Goal: Task Accomplishment & Management: Use online tool/utility

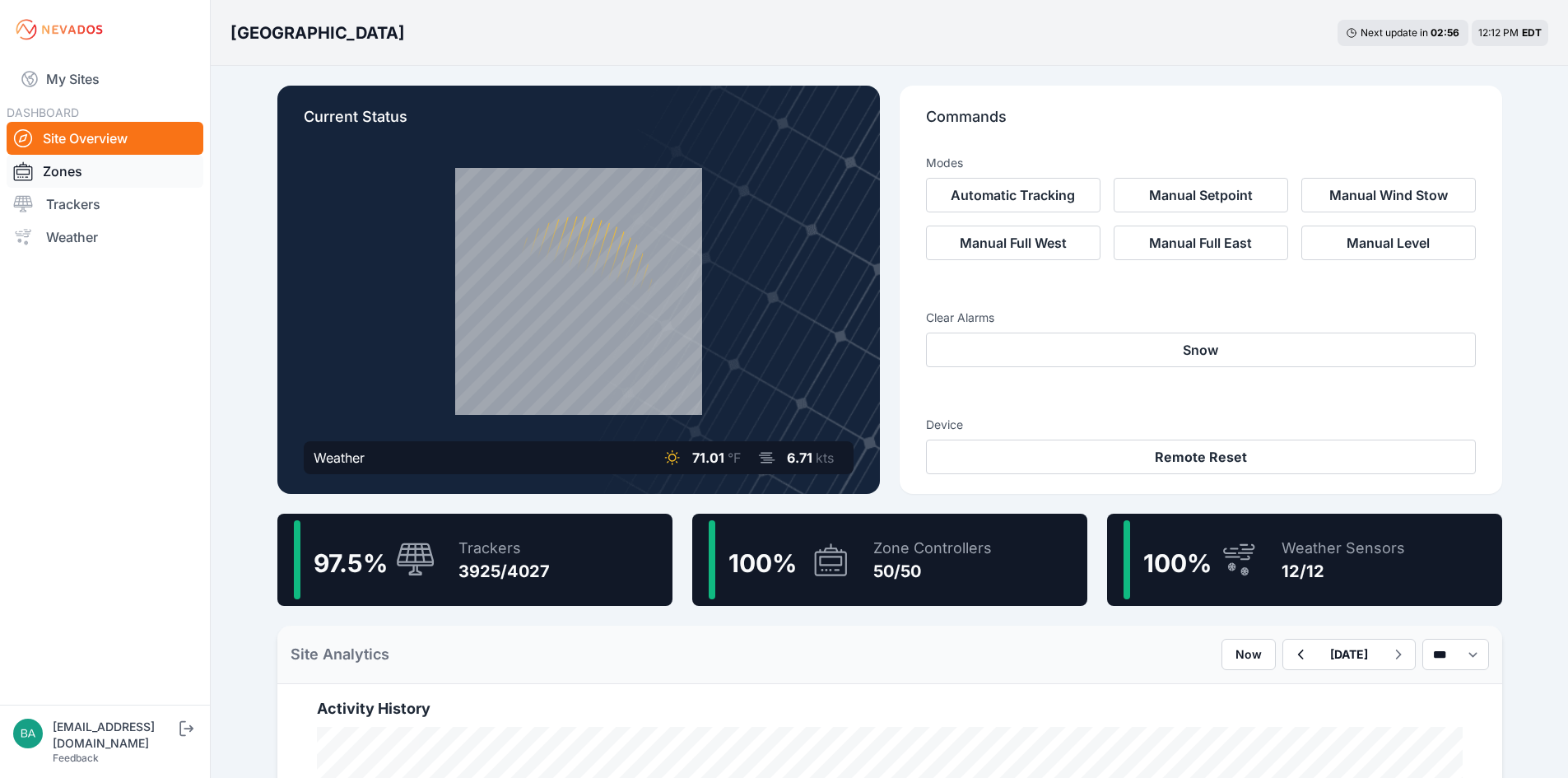
drag, startPoint x: 65, startPoint y: 171, endPoint x: 58, endPoint y: 166, distance: 8.6
click at [65, 171] on link "Zones" at bounding box center [104, 171] width 197 height 33
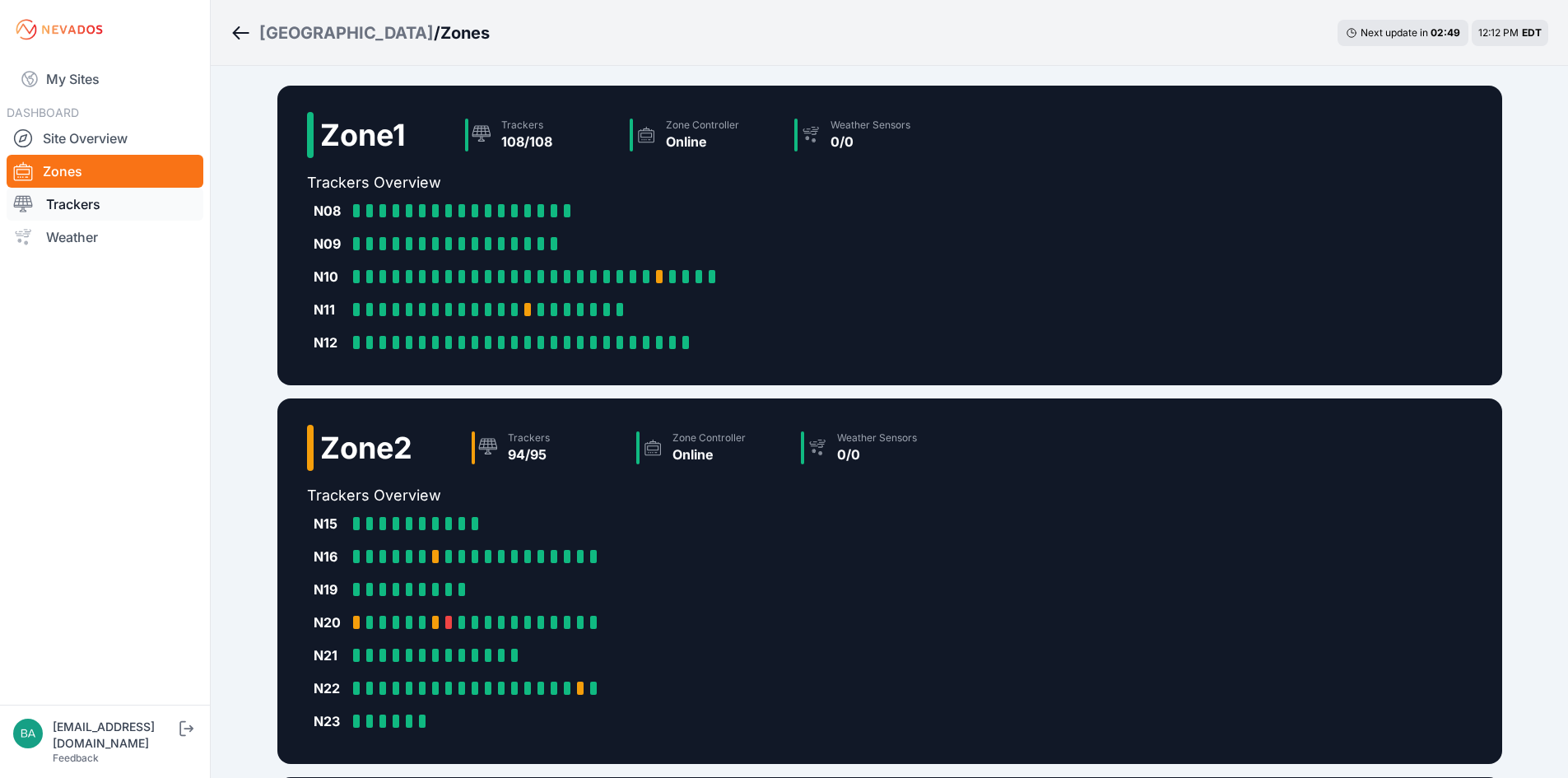
click at [65, 201] on link "Trackers" at bounding box center [104, 204] width 197 height 33
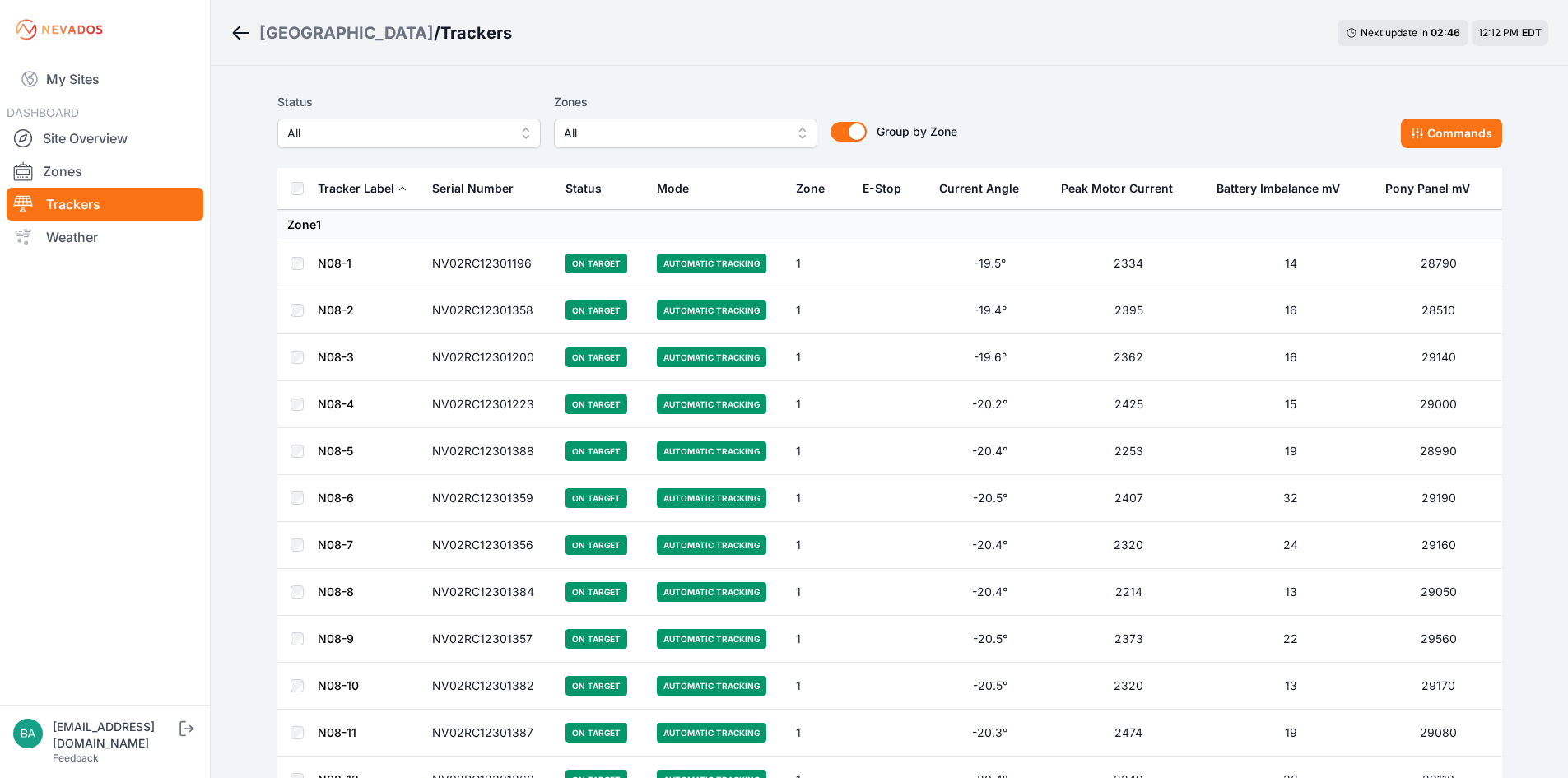
click at [802, 129] on button "All" at bounding box center [686, 133] width 263 height 30
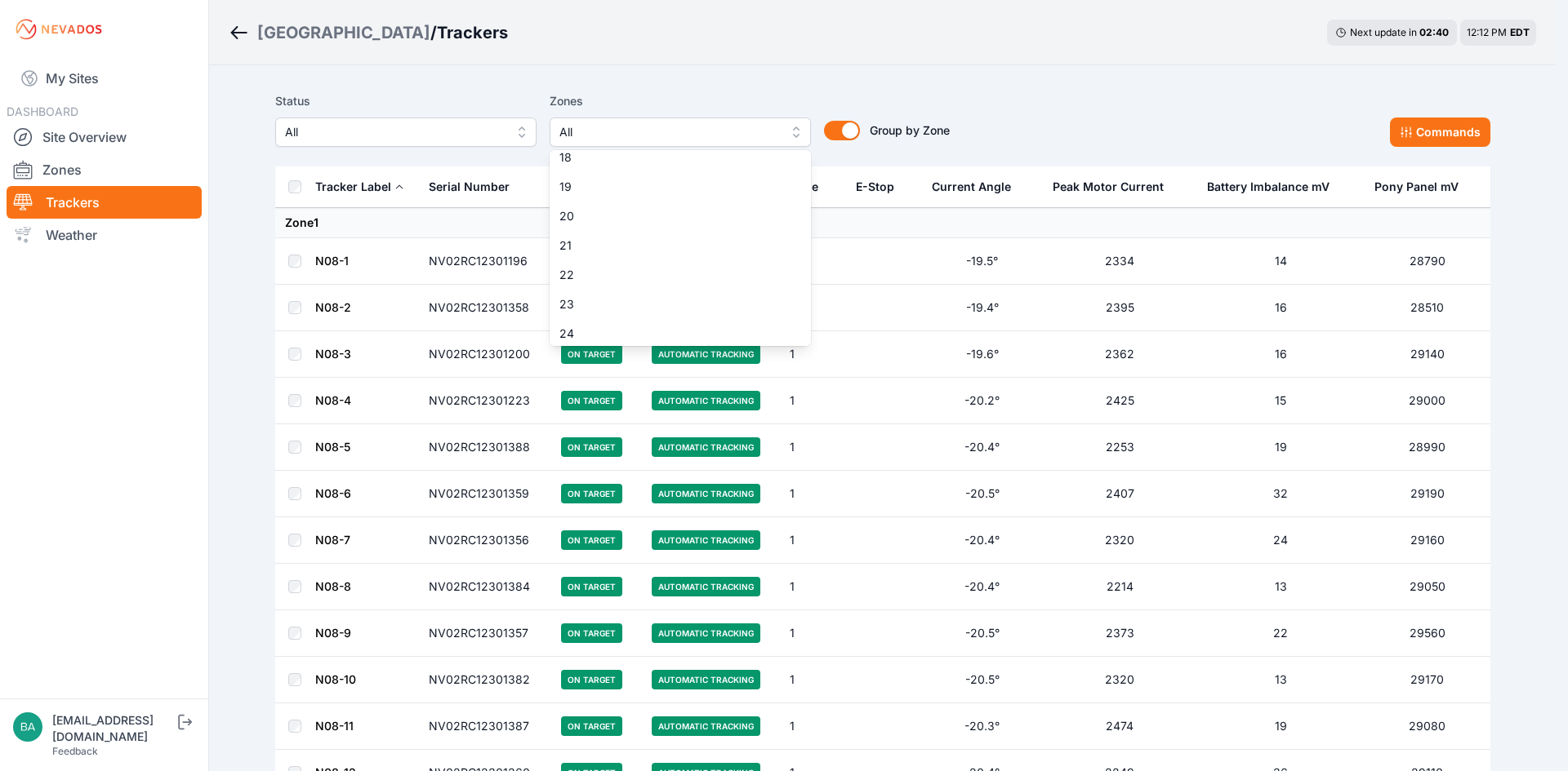
scroll to position [571, 0]
click at [645, 163] on div "20" at bounding box center [680, 155] width 261 height 30
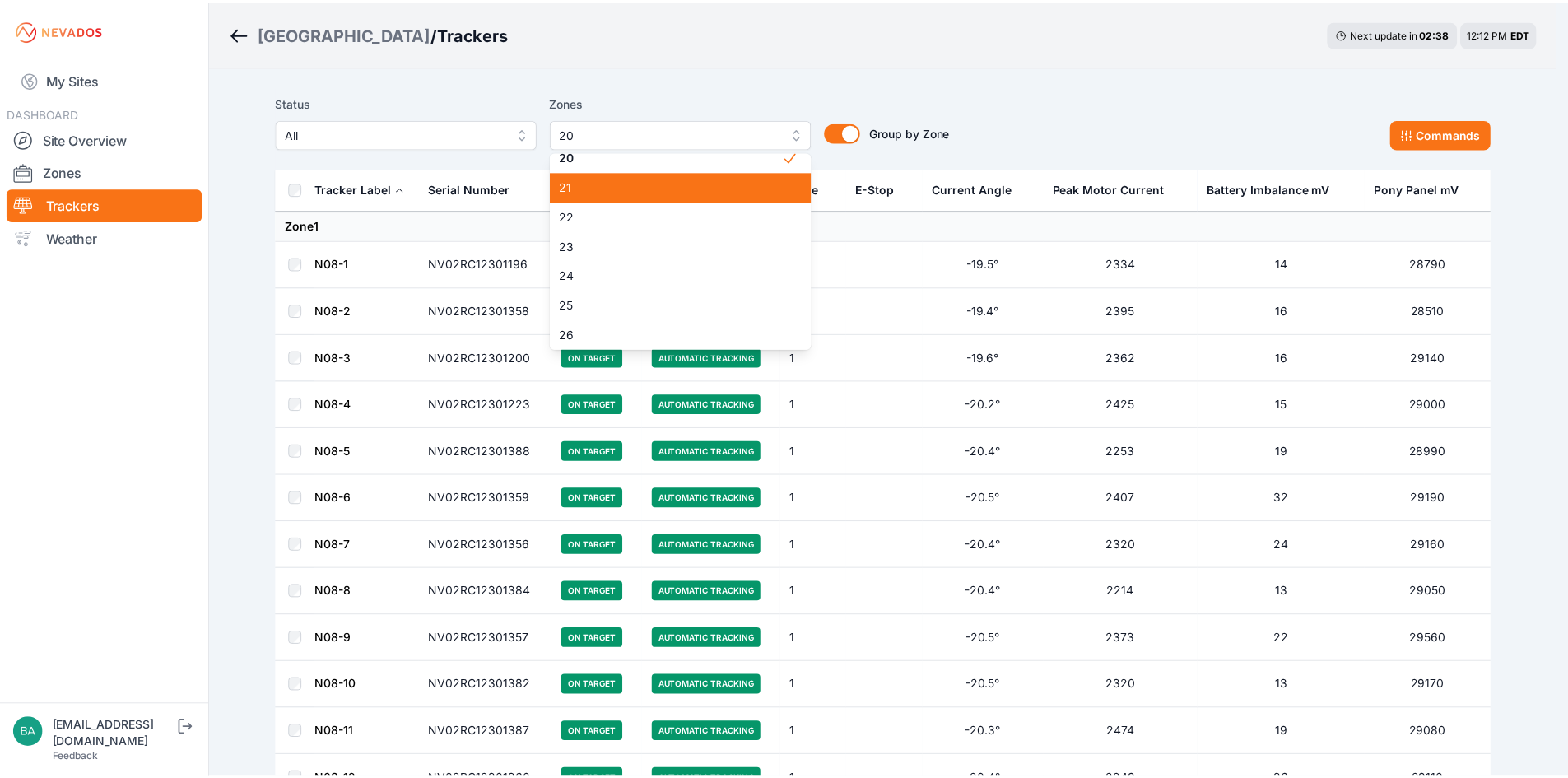
scroll to position [566, 0]
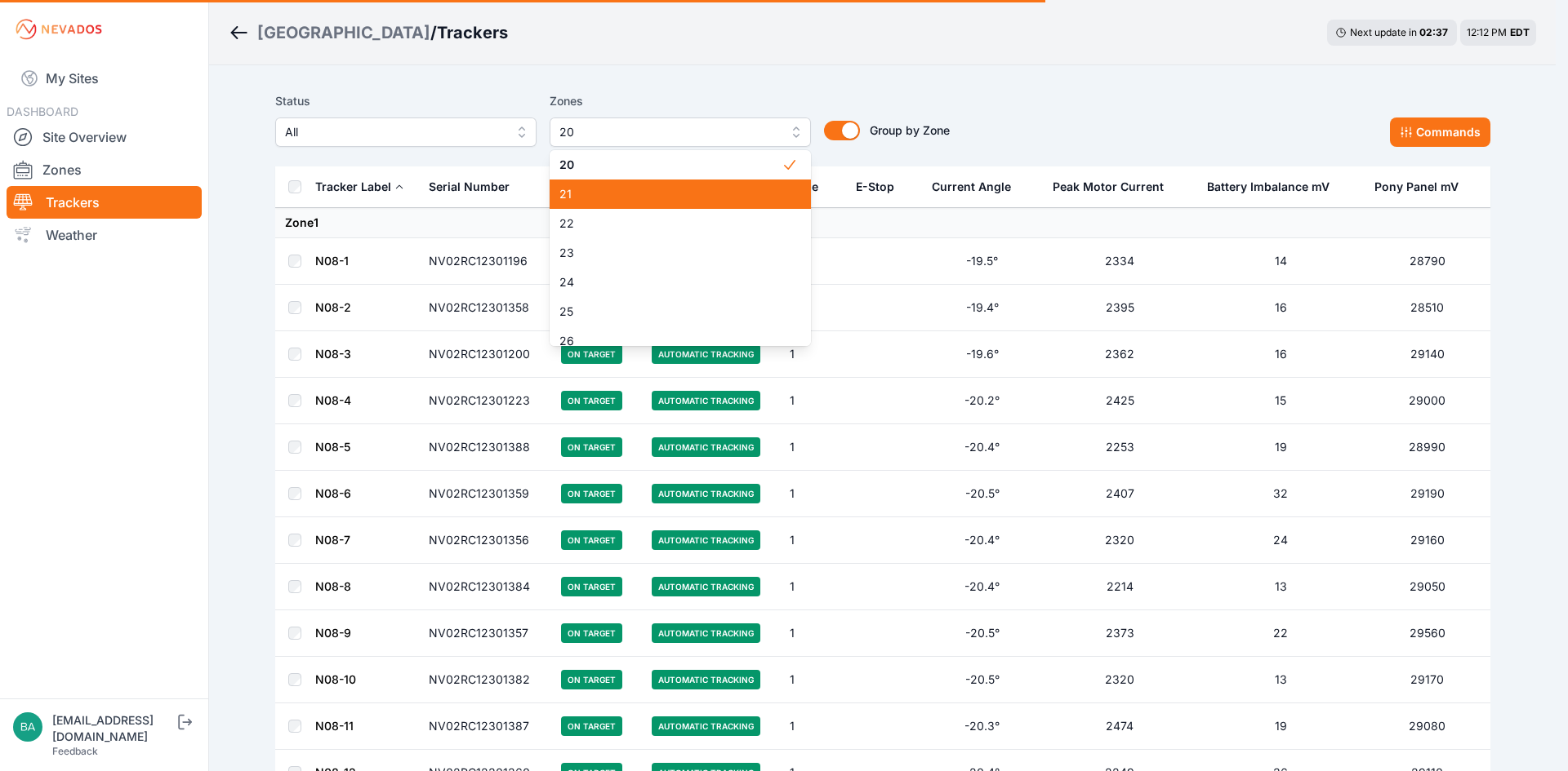
click at [649, 196] on span "21" at bounding box center [670, 195] width 222 height 16
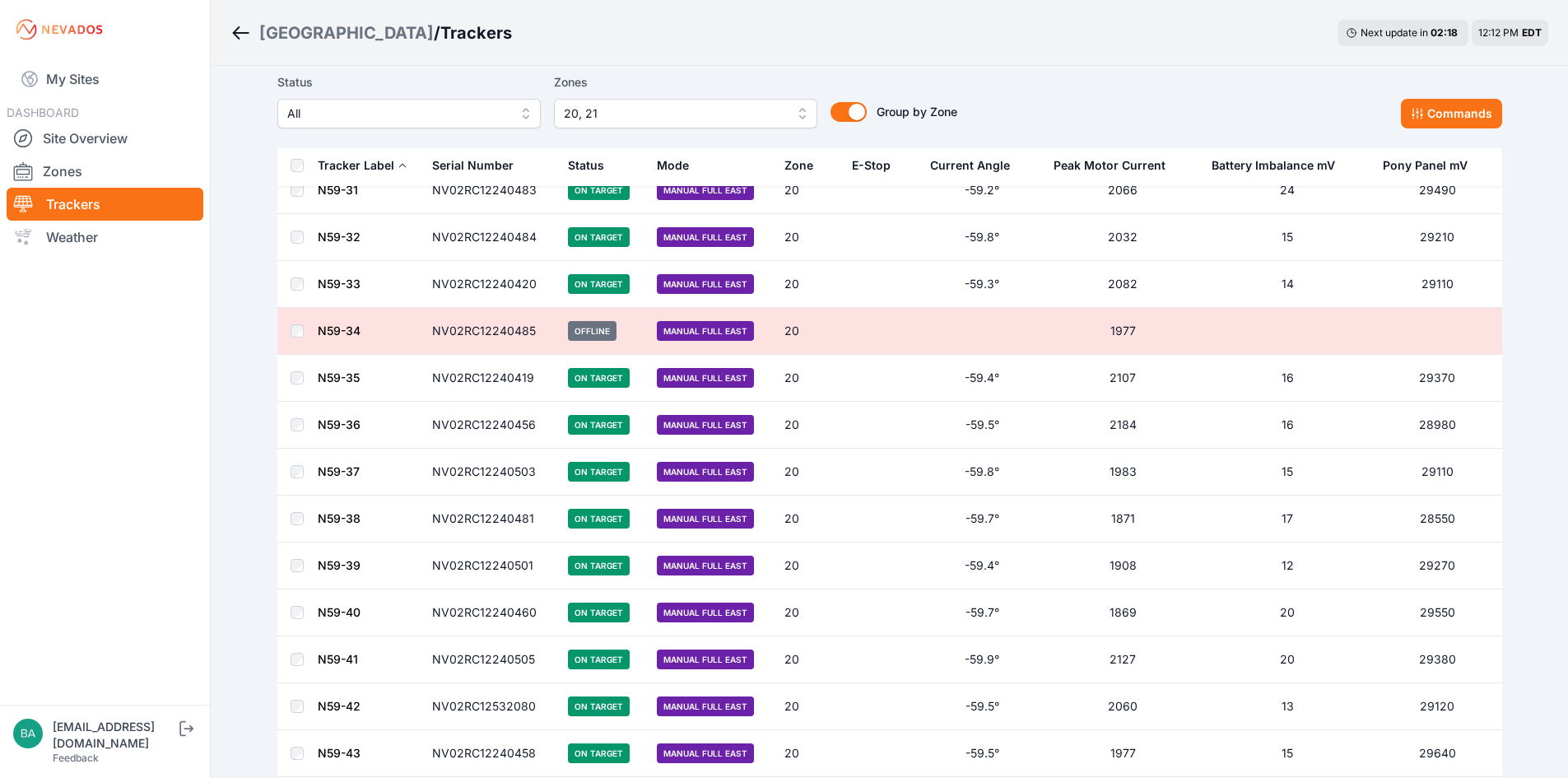
scroll to position [3190, 0]
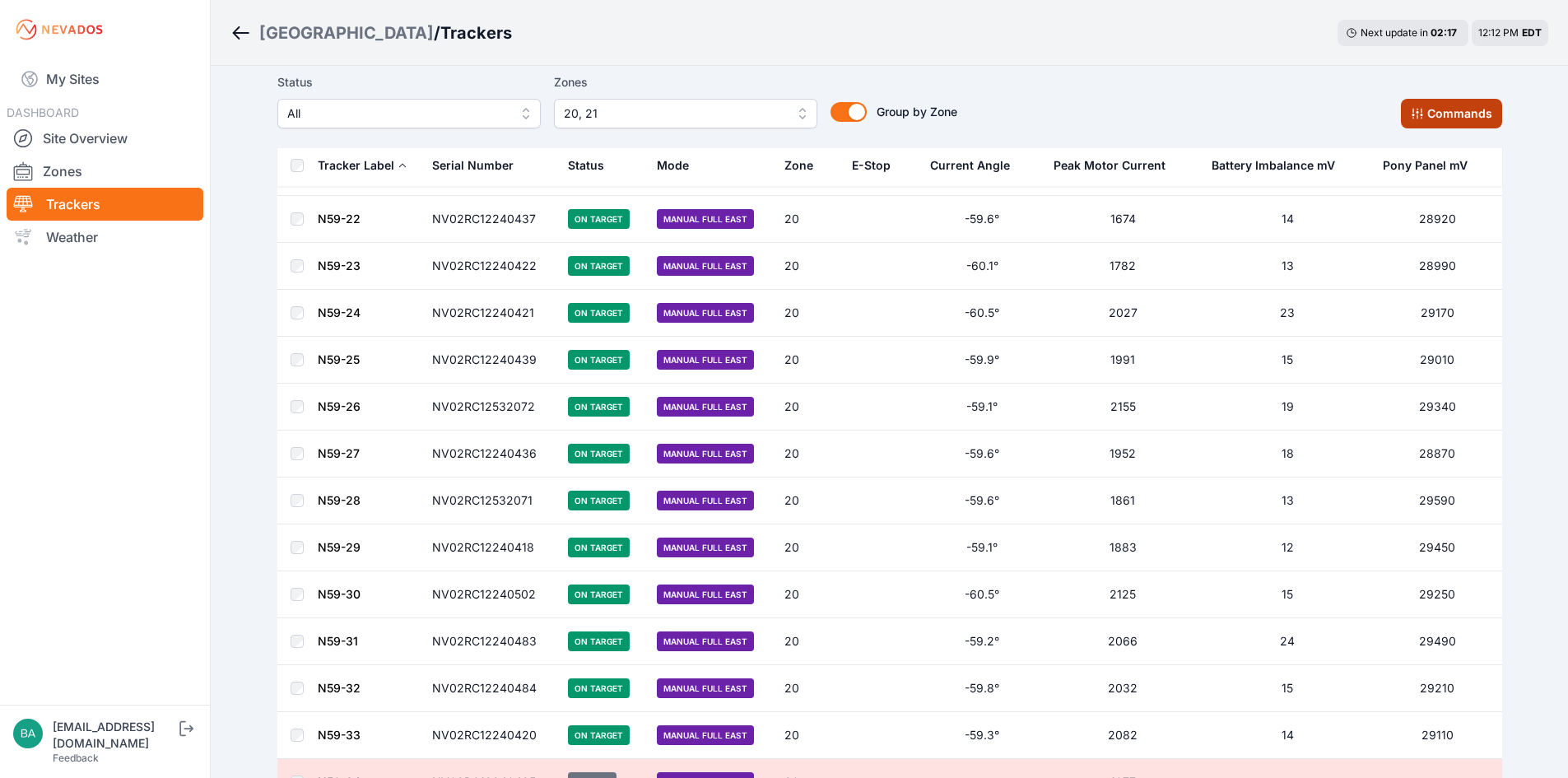
click at [1464, 110] on button "Commands" at bounding box center [1451, 114] width 101 height 30
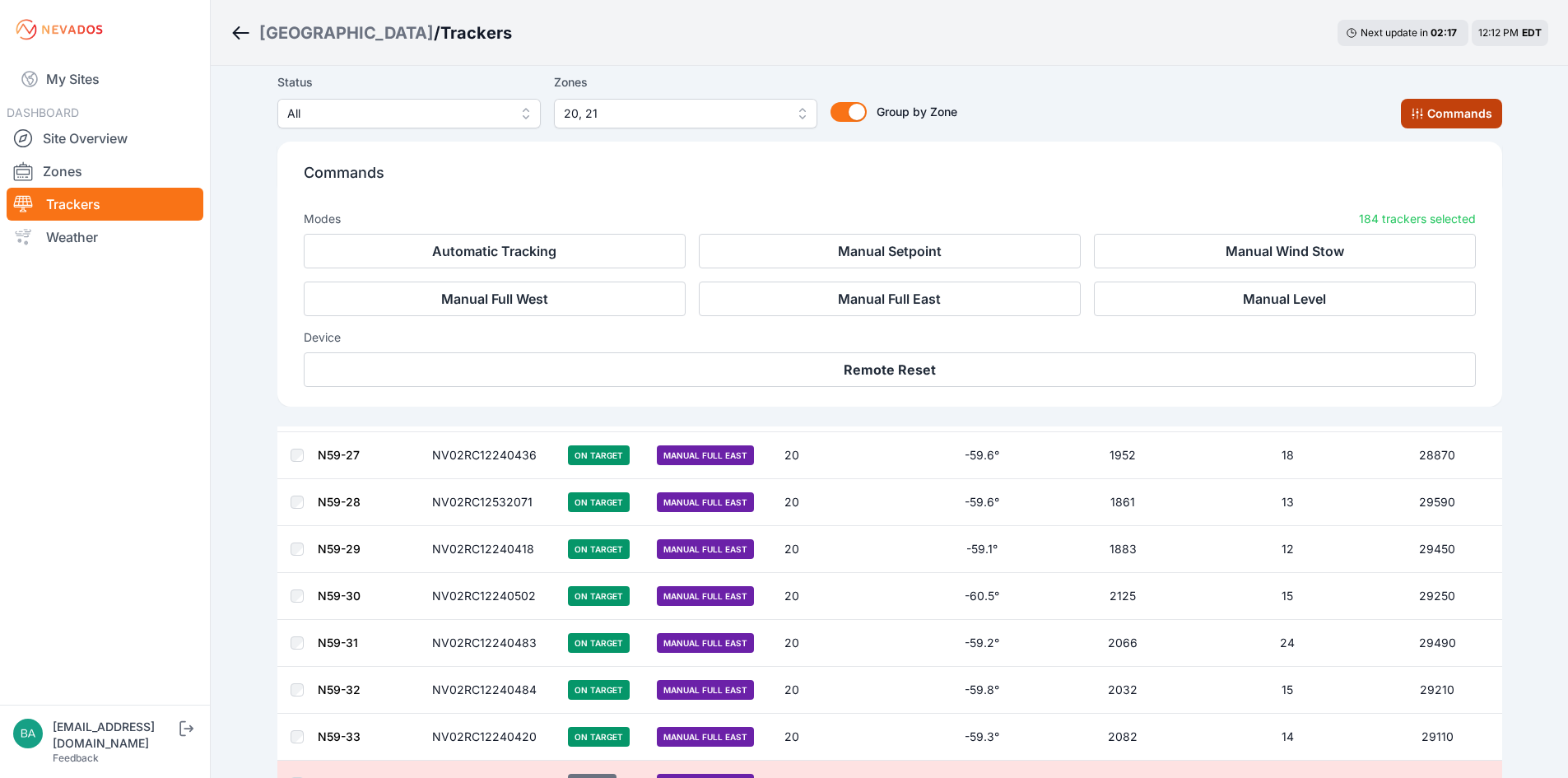
scroll to position [3468, 0]
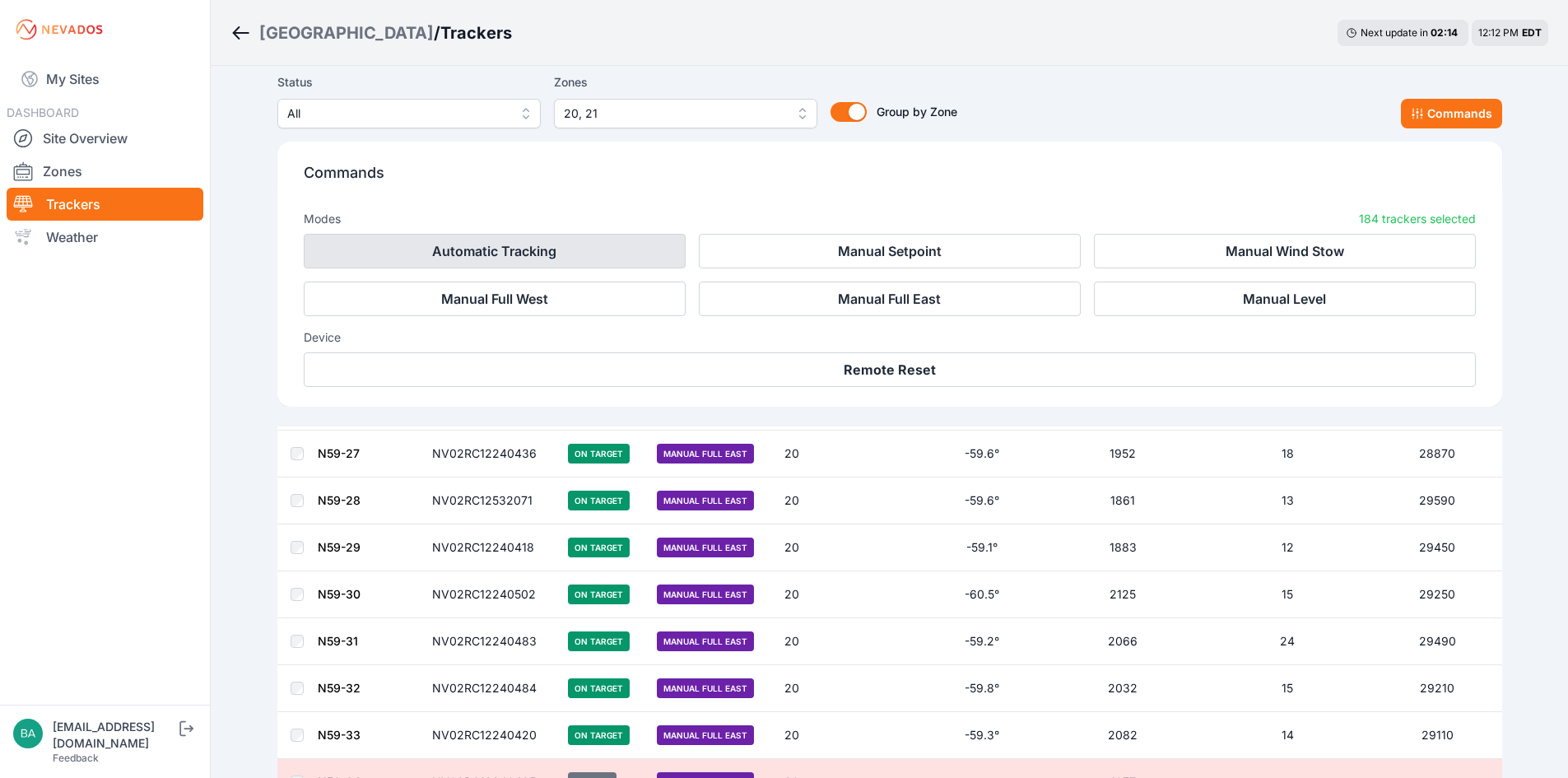
click at [537, 248] on button "Automatic Tracking" at bounding box center [494, 251] width 382 height 35
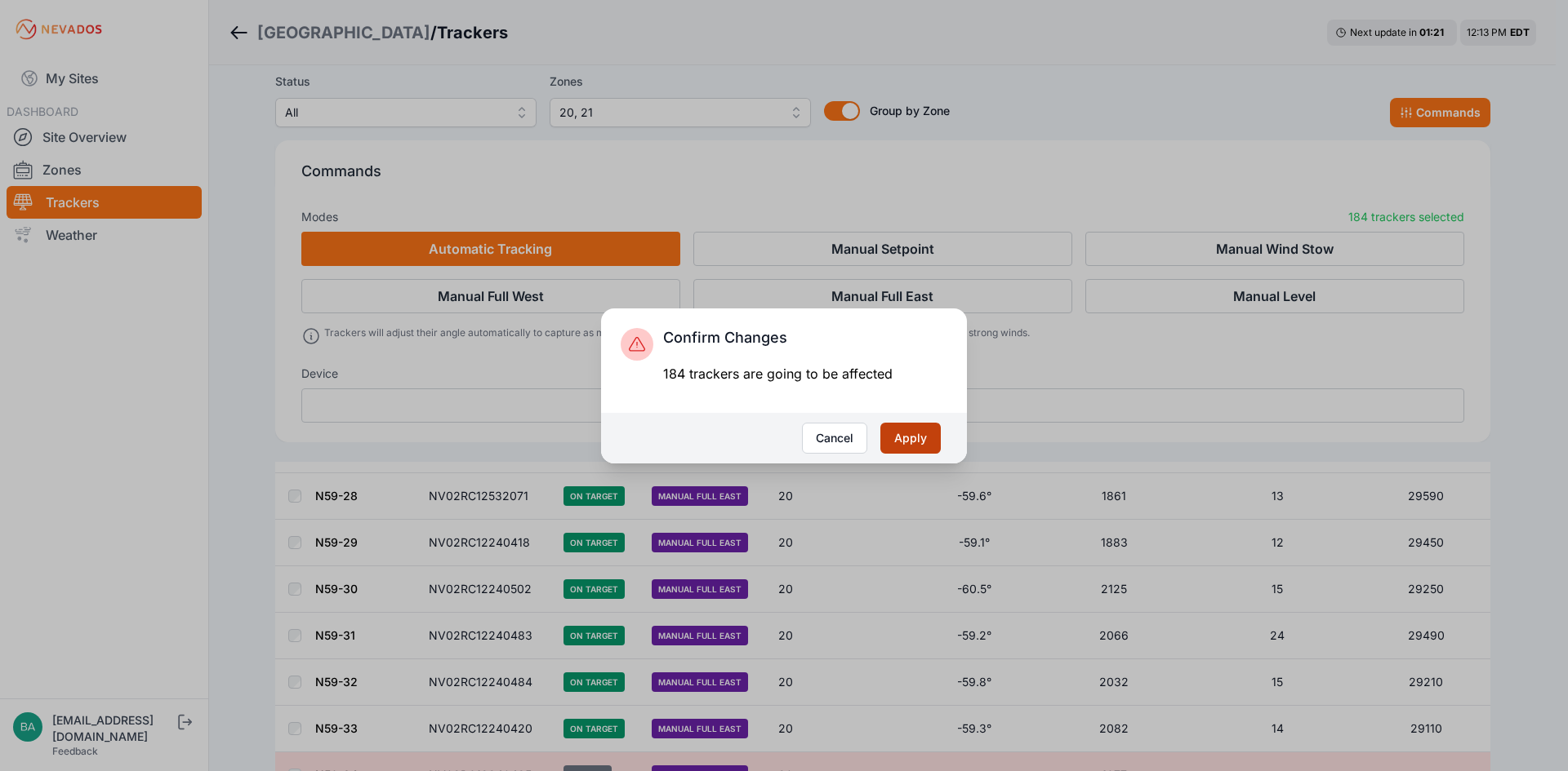
click at [911, 438] on button "Apply" at bounding box center [910, 438] width 60 height 31
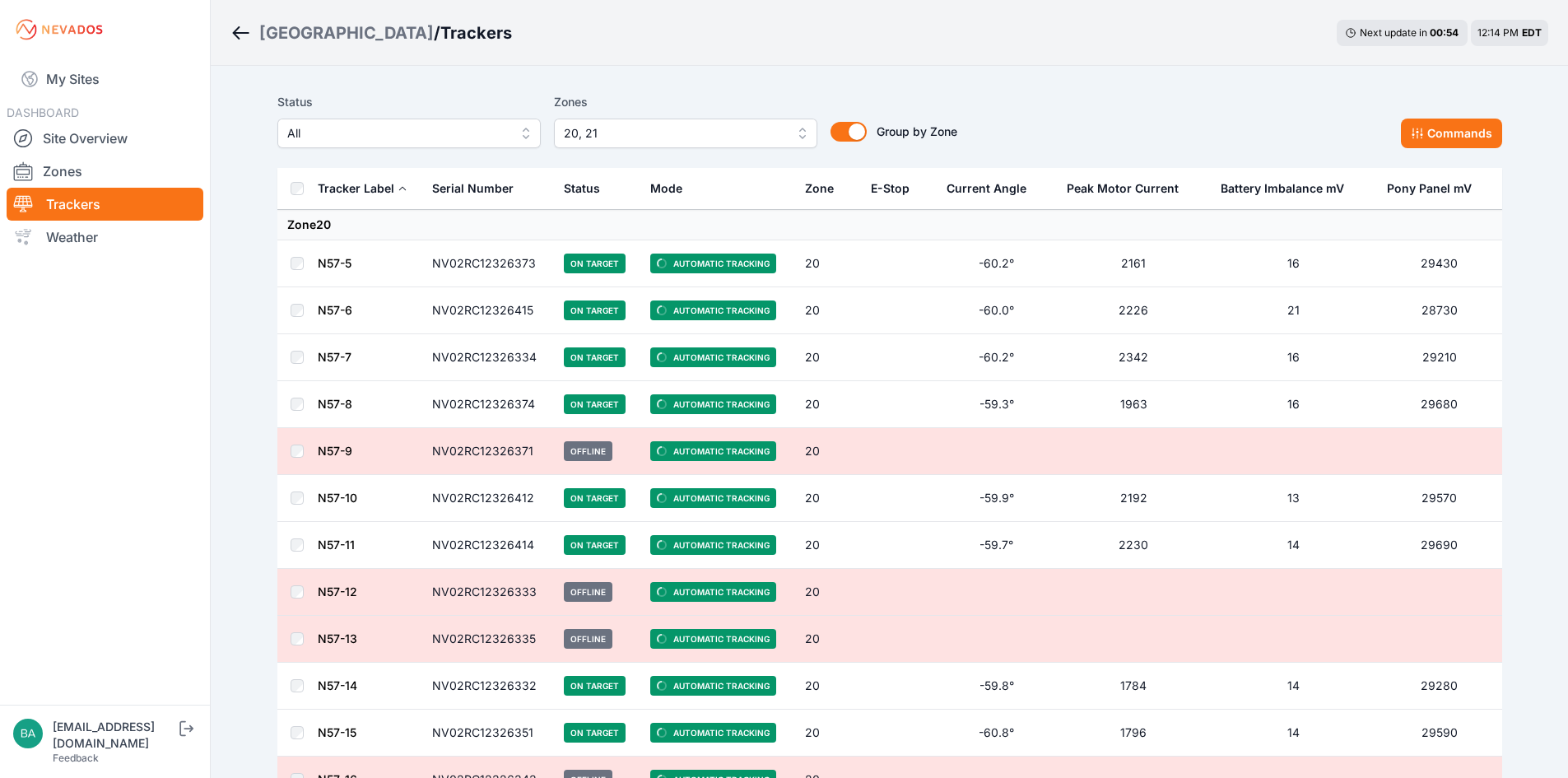
click at [801, 135] on button "20, 21" at bounding box center [686, 133] width 263 height 30
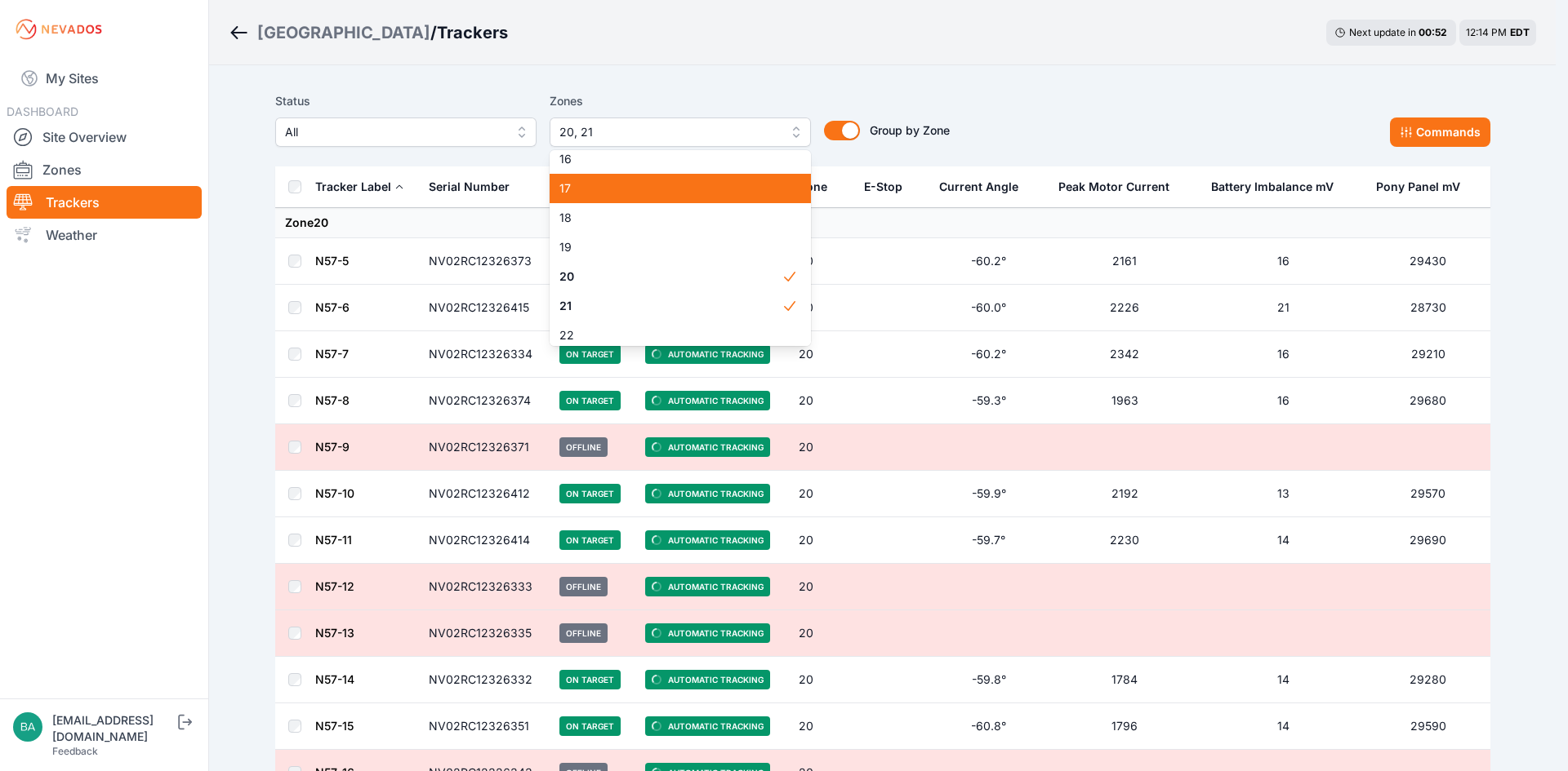
scroll to position [476, 0]
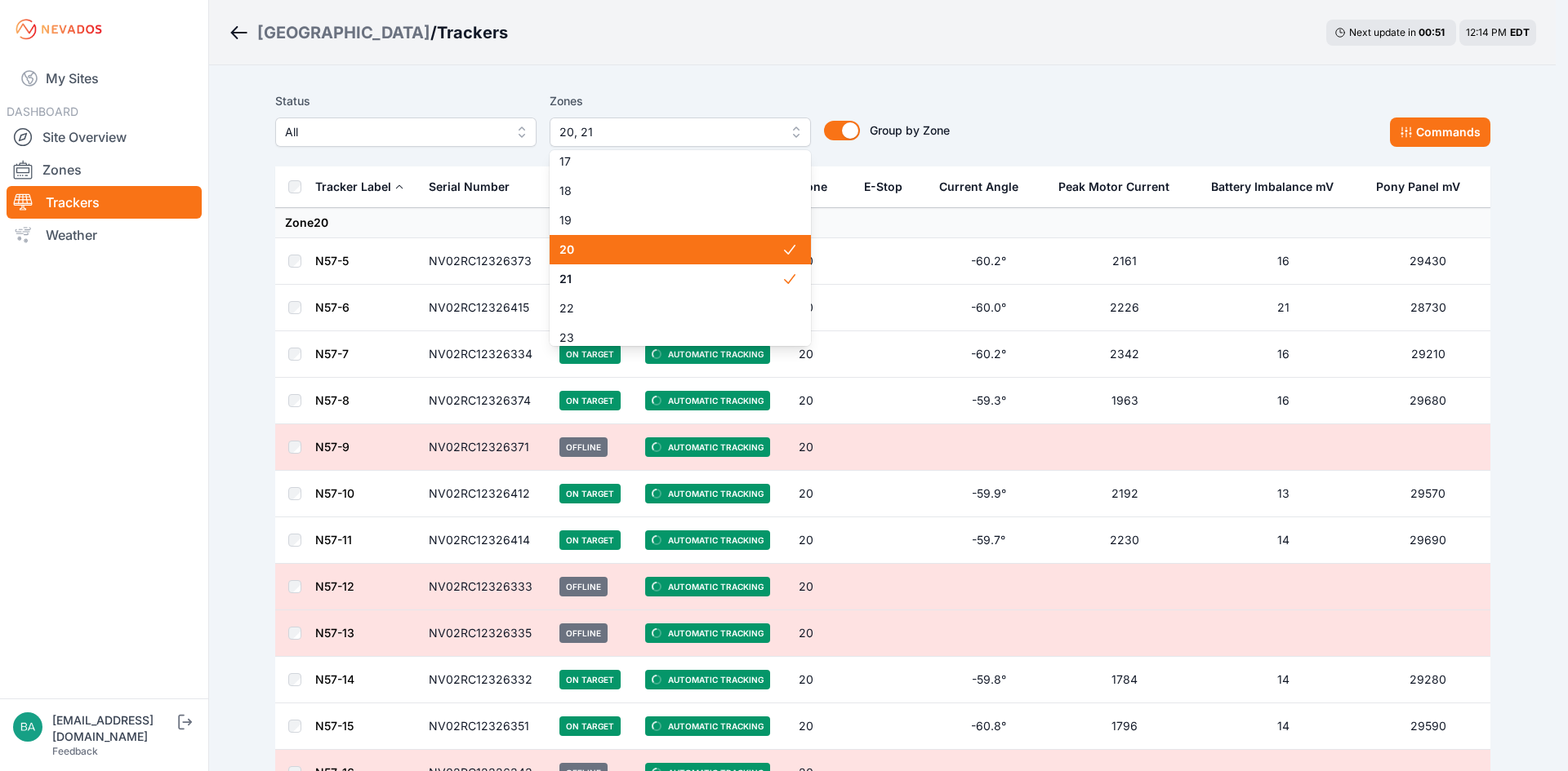
click at [706, 249] on span "20" at bounding box center [670, 249] width 222 height 16
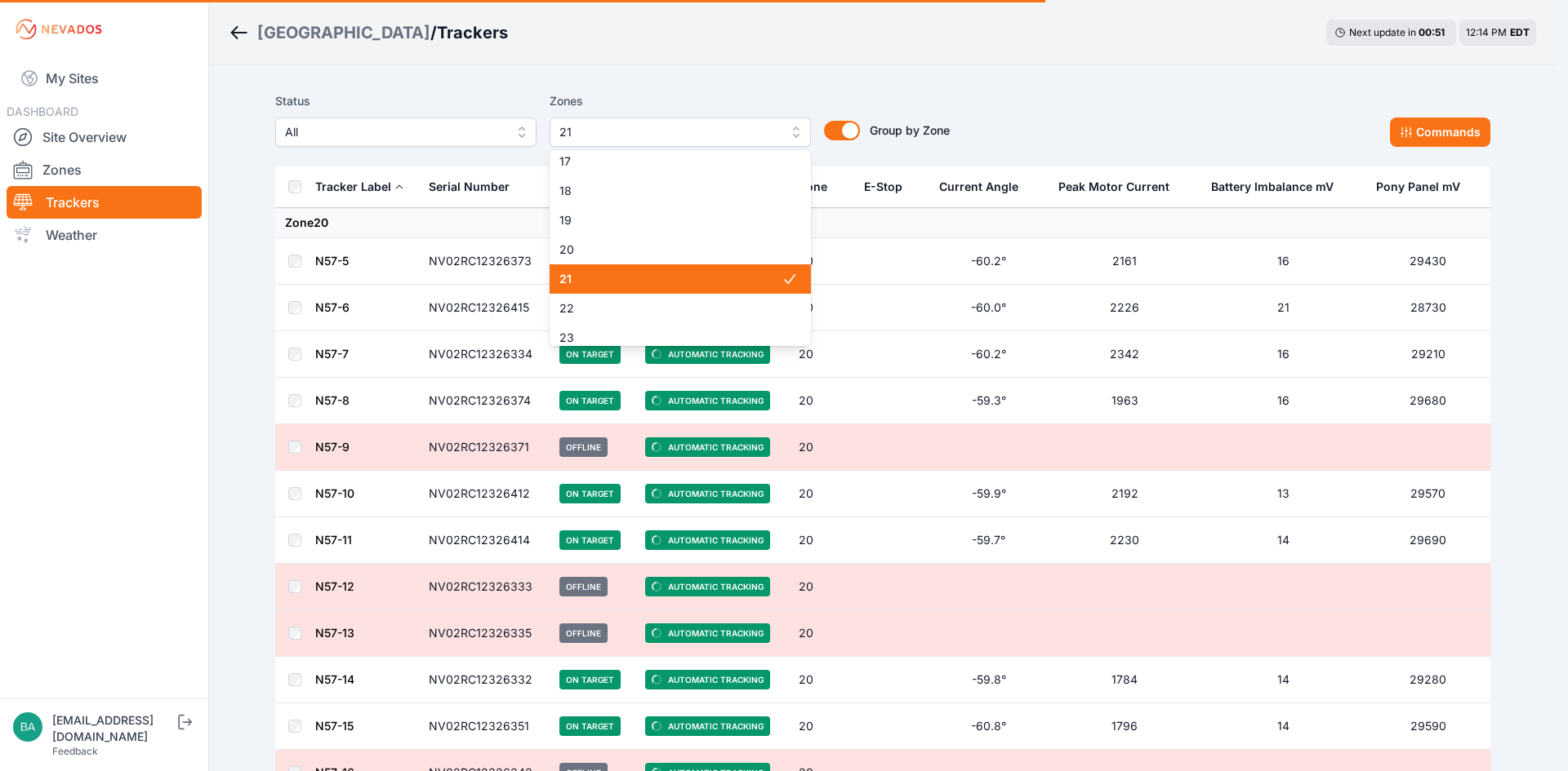
click at [700, 277] on span "21" at bounding box center [670, 279] width 222 height 16
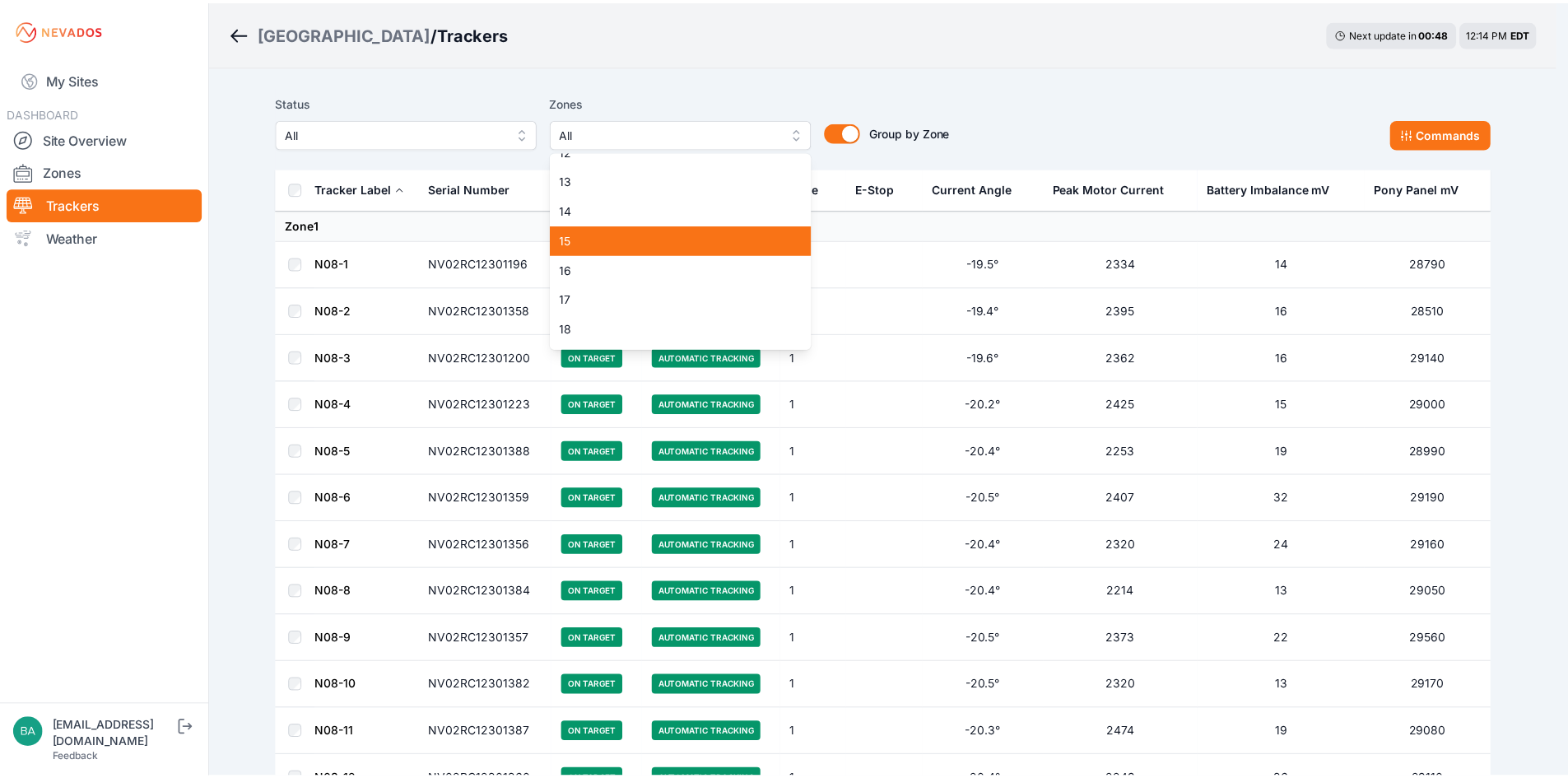
scroll to position [316, 0]
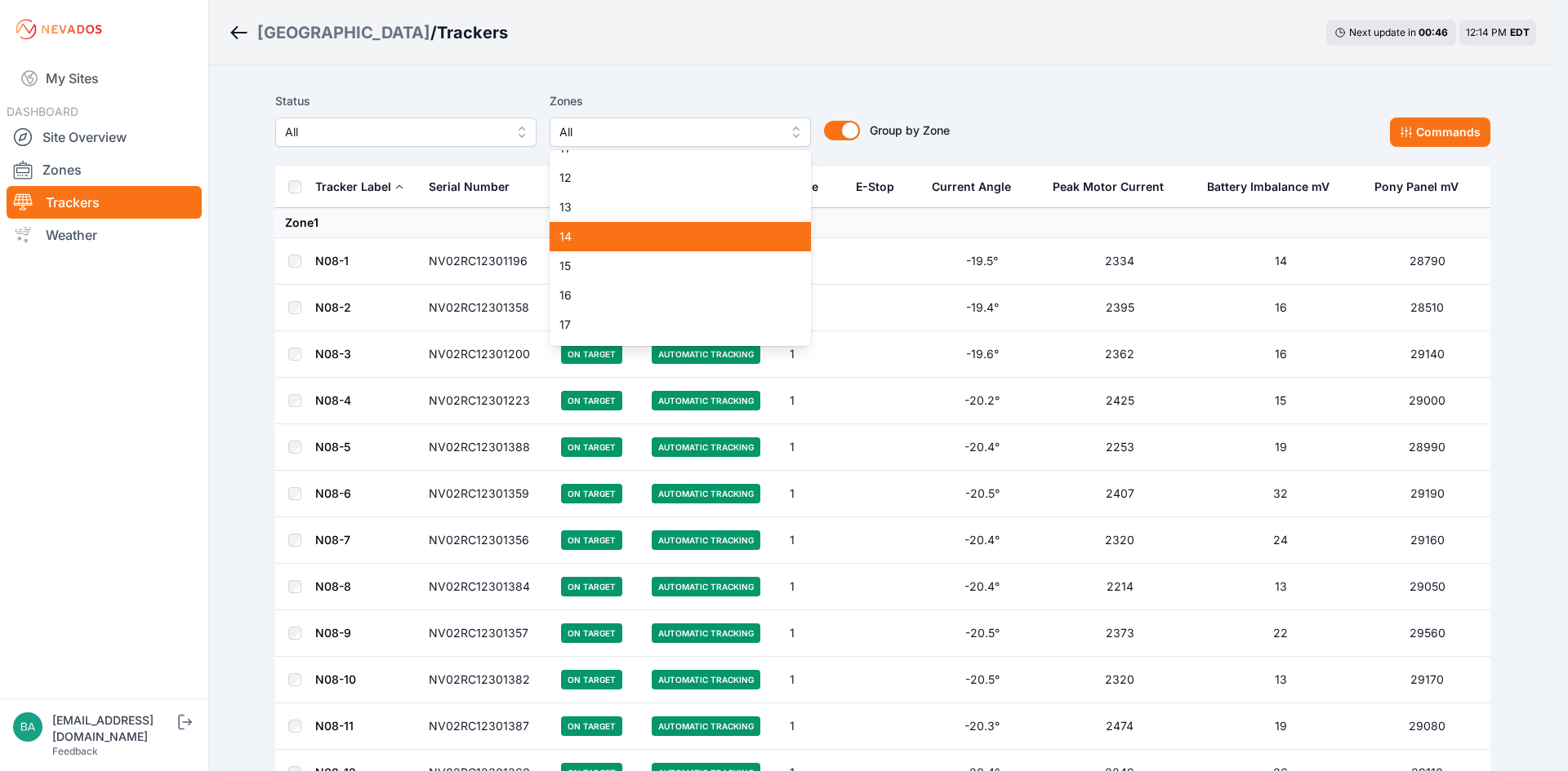
click at [707, 240] on span "14" at bounding box center [670, 237] width 222 height 16
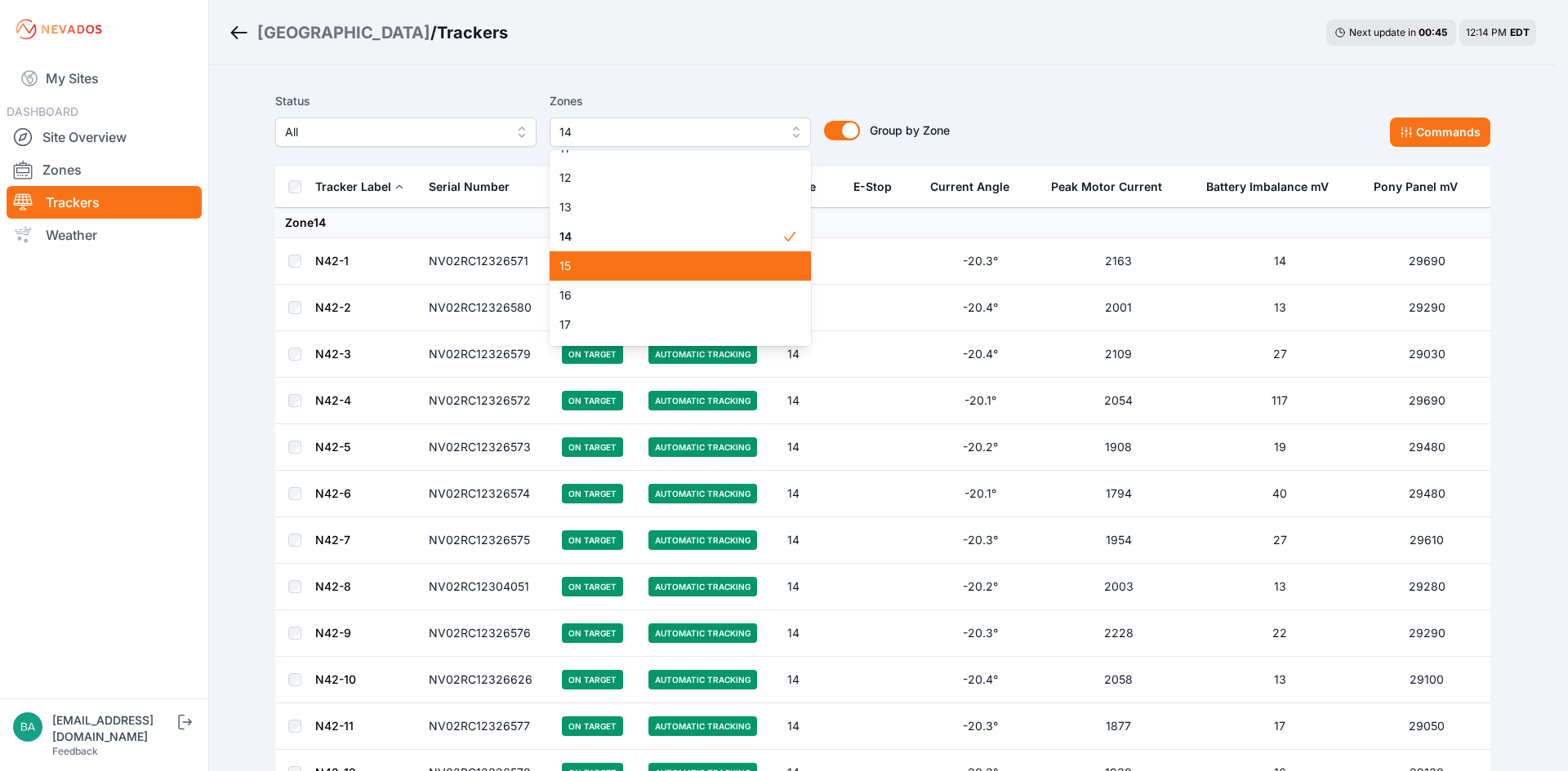
click at [699, 259] on span "15" at bounding box center [670, 266] width 222 height 16
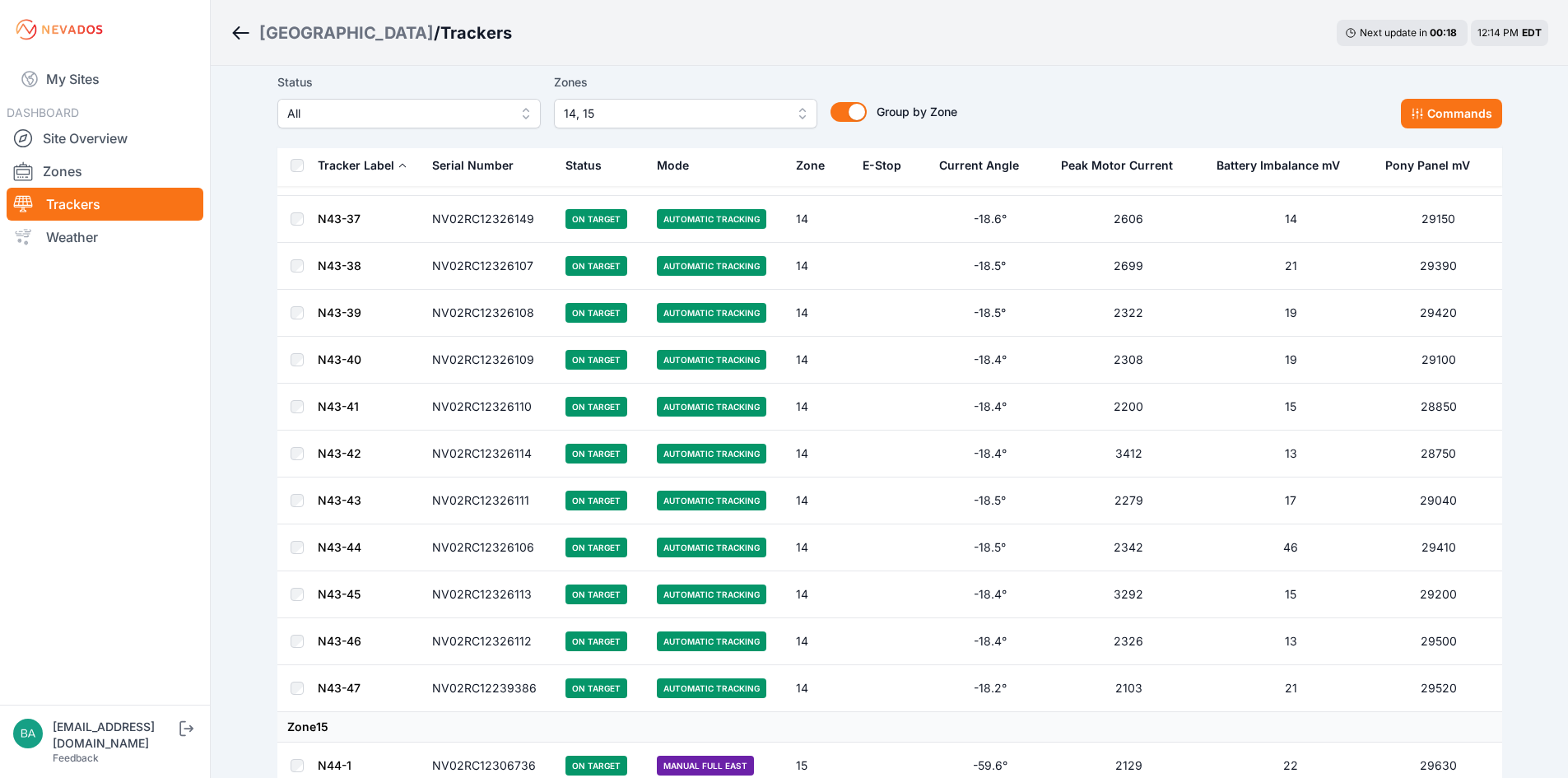
scroll to position [3871, 0]
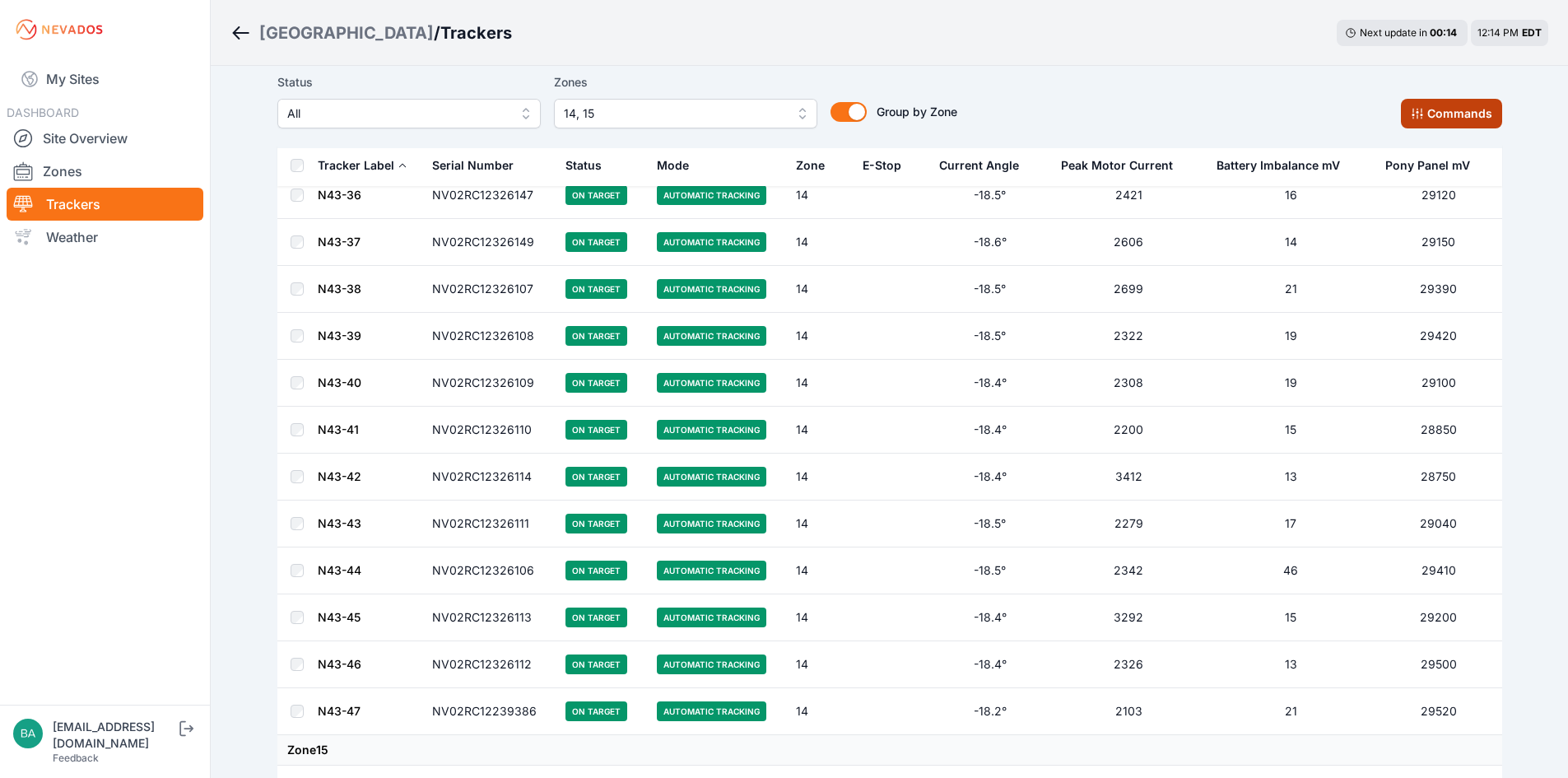
click at [1444, 109] on button "Commands" at bounding box center [1451, 114] width 101 height 30
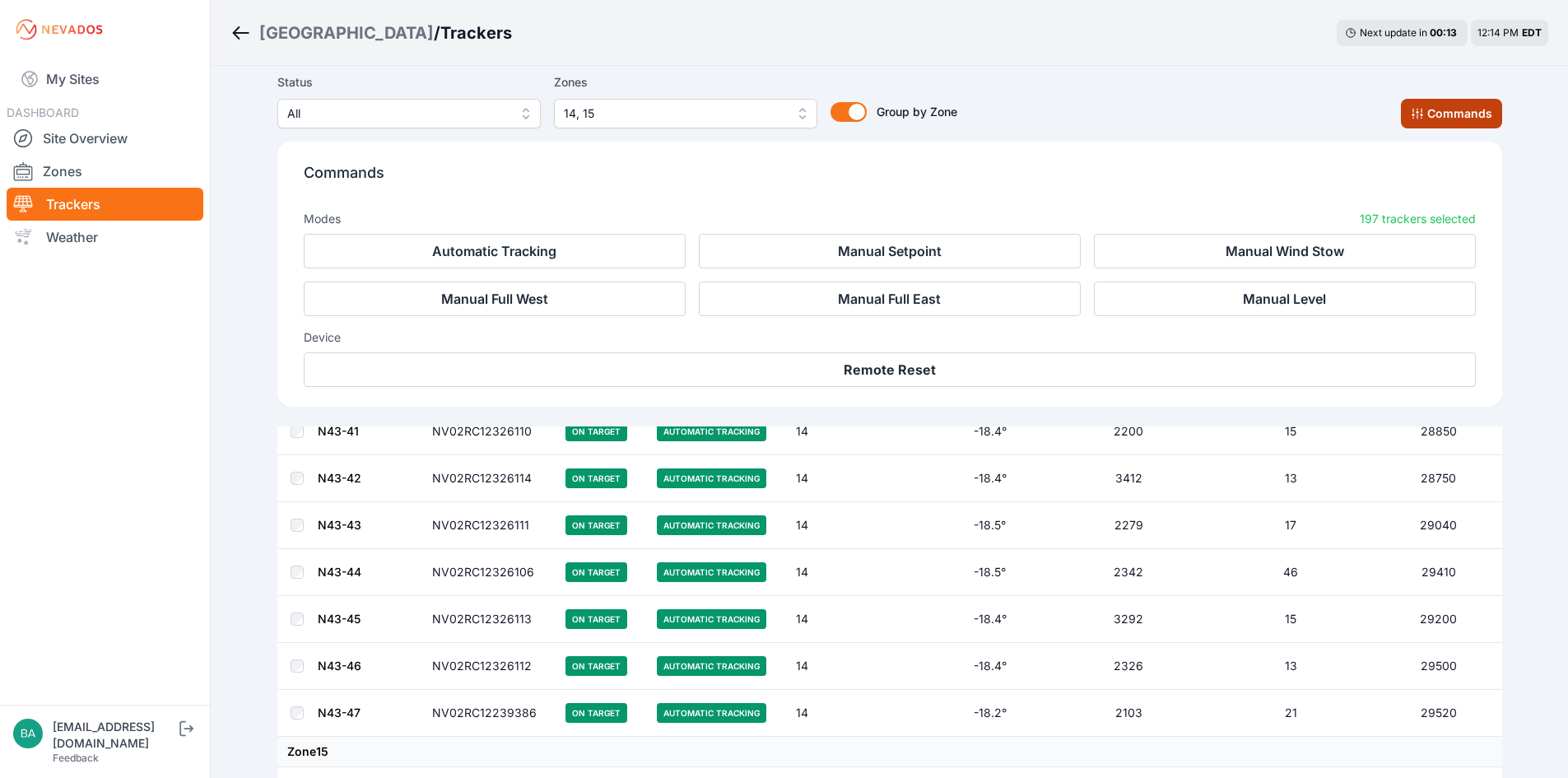
scroll to position [4149, 0]
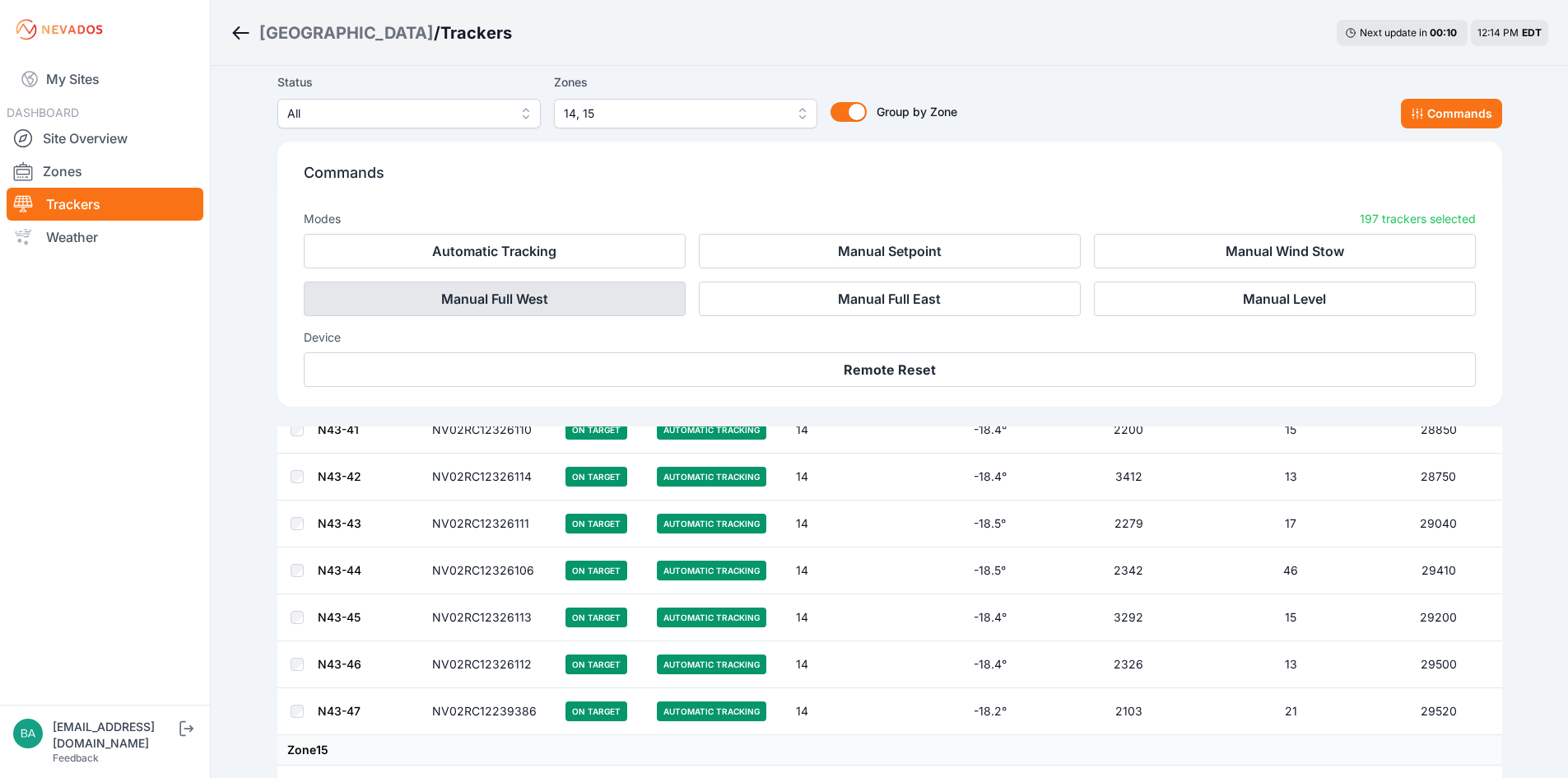
click at [548, 294] on button "Manual Full West" at bounding box center [494, 299] width 382 height 35
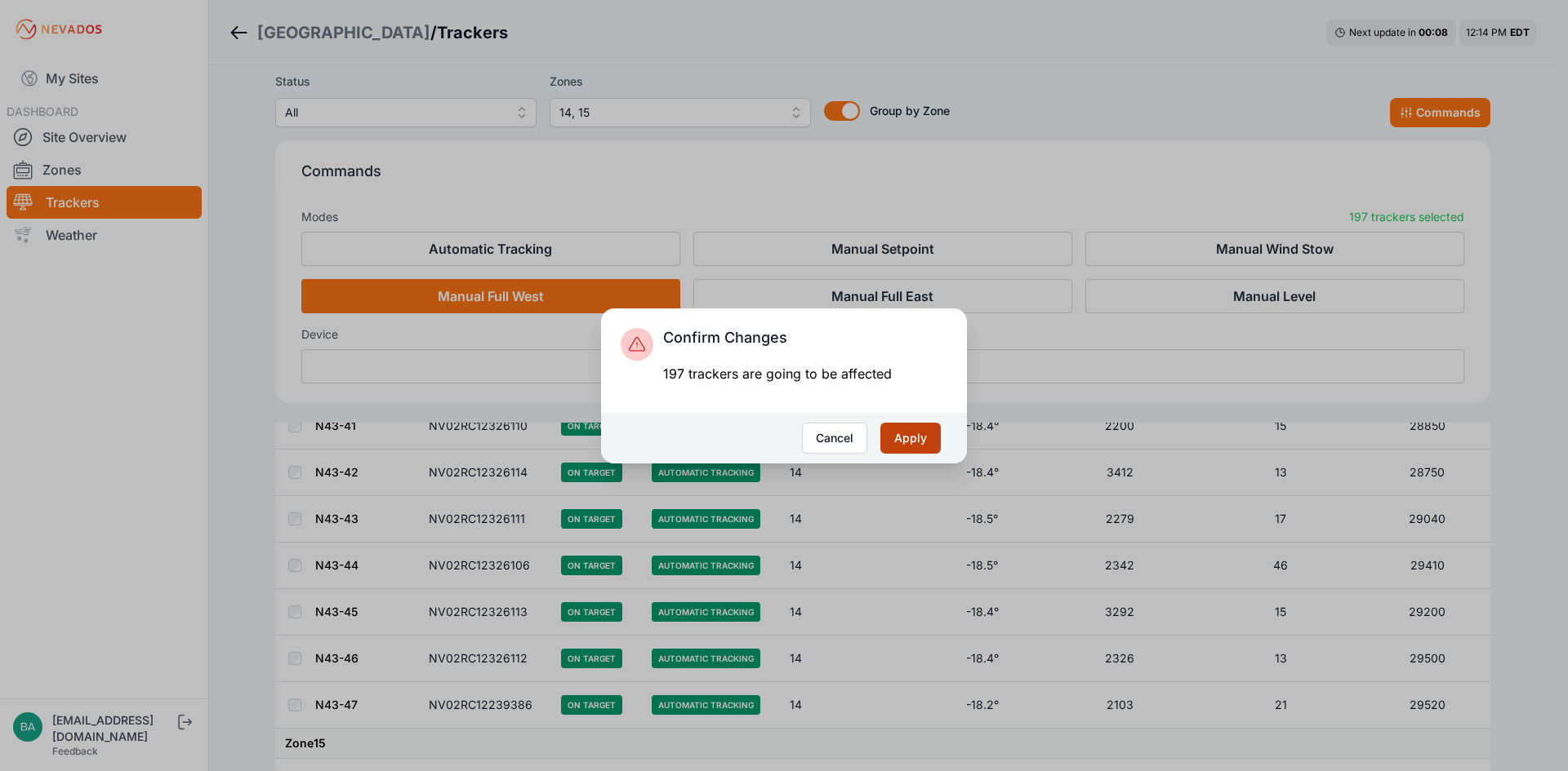
click at [908, 433] on button "Apply" at bounding box center [910, 438] width 60 height 31
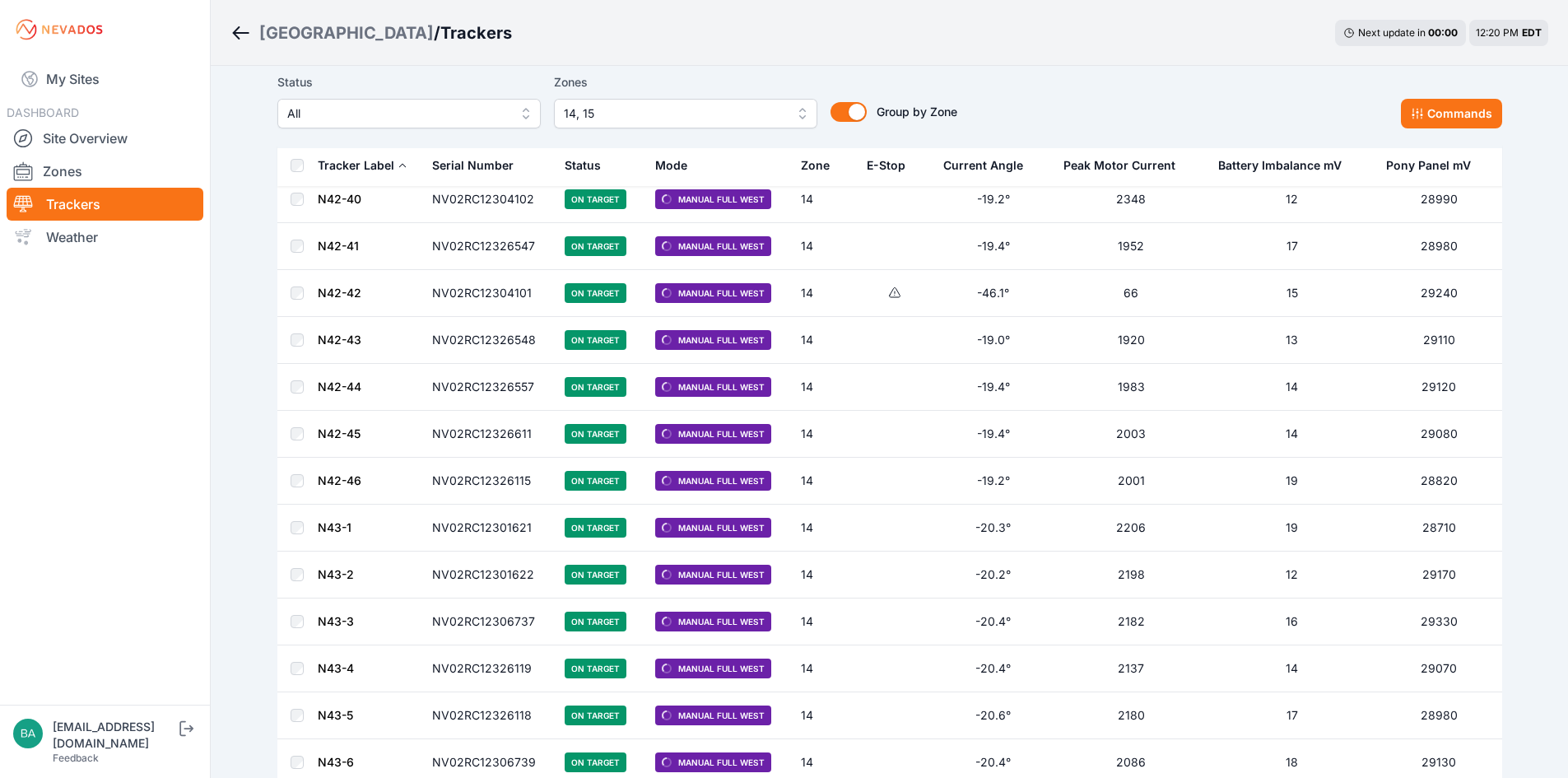
scroll to position [1977, 0]
